Goal: Entertainment & Leisure: Consume media (video, audio)

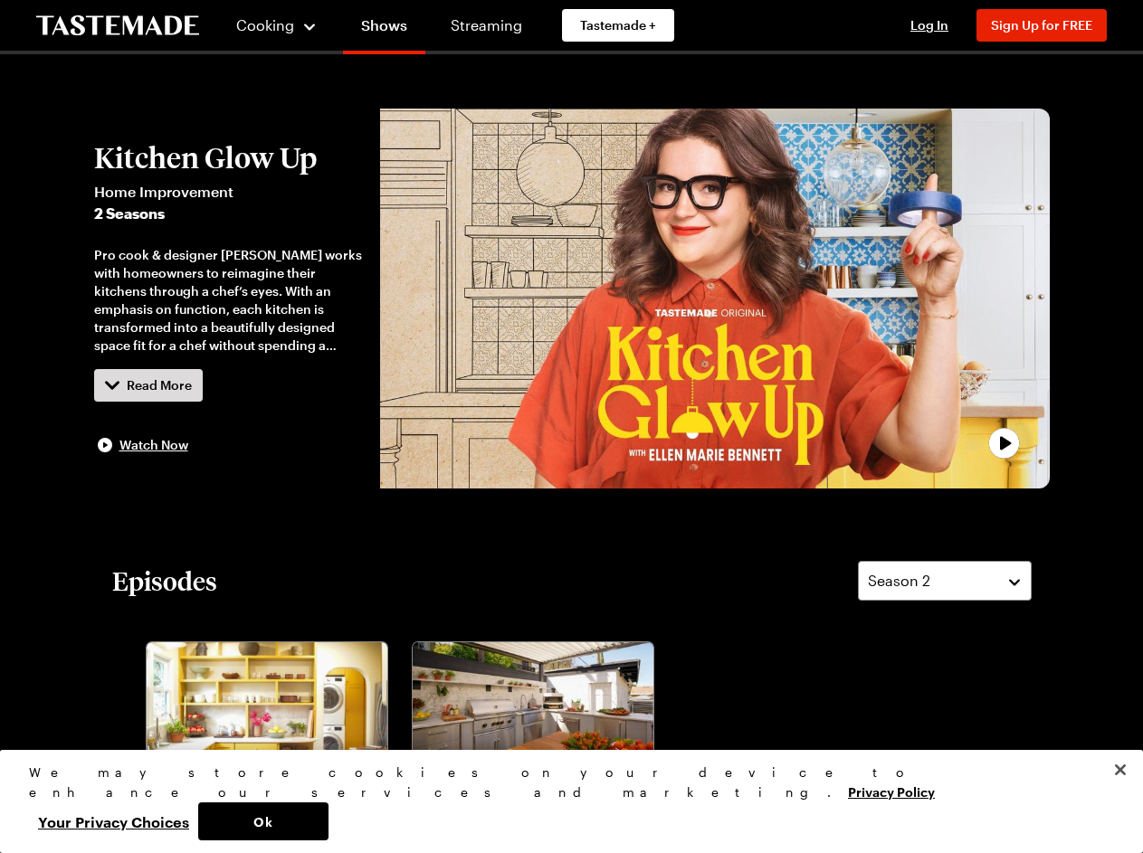
click at [269, 25] on span "Cooking" at bounding box center [265, 24] width 58 height 17
click at [938, 25] on span "Log In" at bounding box center [929, 24] width 38 height 15
click at [1050, 25] on span "Sign Up for FREE" at bounding box center [1041, 24] width 101 height 15
click at [228, 299] on div "Pro cook & designer [PERSON_NAME] works with homeowners to reimagine their kitc…" at bounding box center [228, 300] width 269 height 109
click at [714, 299] on div "This show is available for members only Join now for FREE to watch this and ove…" at bounding box center [571, 426] width 533 height 379
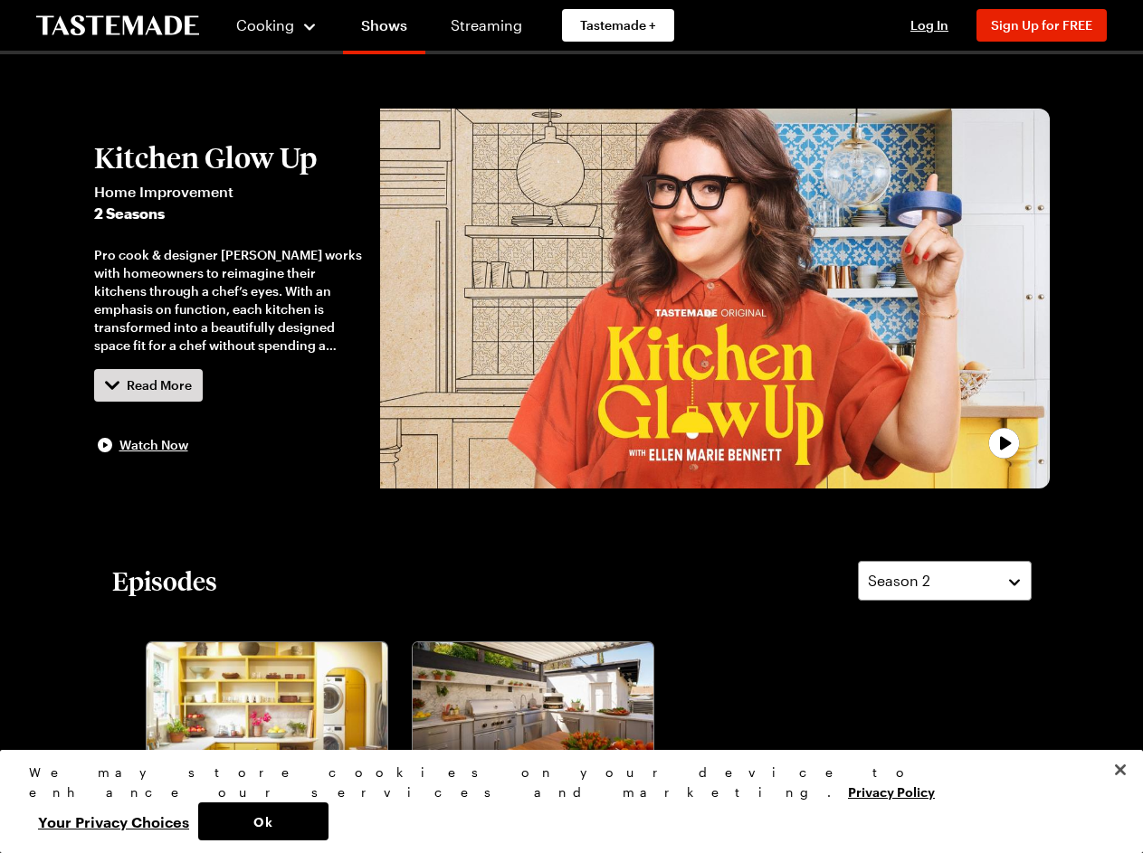
click at [945, 581] on div at bounding box center [571, 426] width 1143 height 853
click at [411, 745] on div "Perfect Patio Pizza, Please Kitchen Glow Up S2 - E1 [PERSON_NAME] & [PERSON_NAM…" at bounding box center [544, 794] width 266 height 315
click at [329, 822] on button "Ok" at bounding box center [263, 822] width 130 height 38
